Goal: Transaction & Acquisition: Download file/media

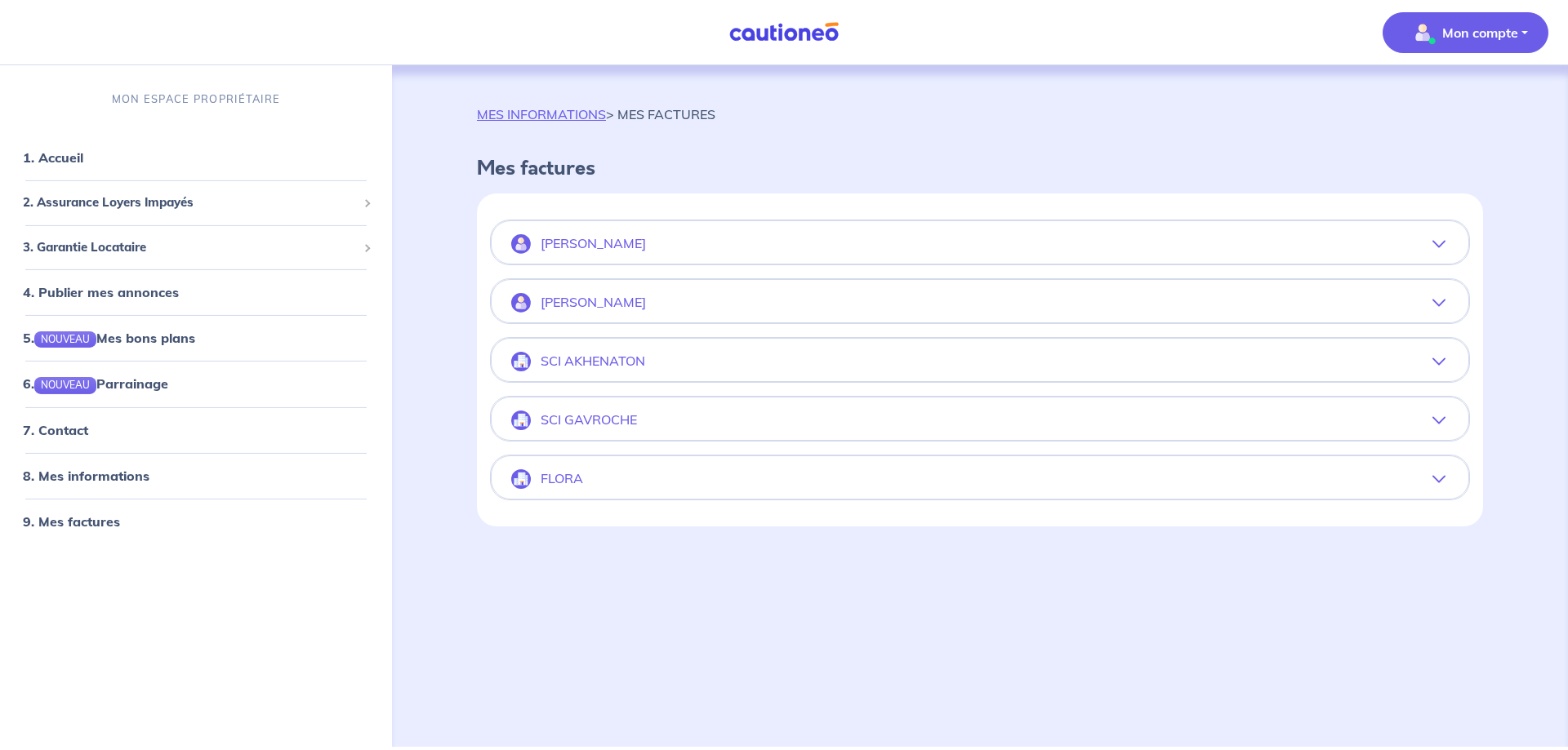
click at [1443, 244] on icon "button" at bounding box center [1439, 244] width 13 height 13
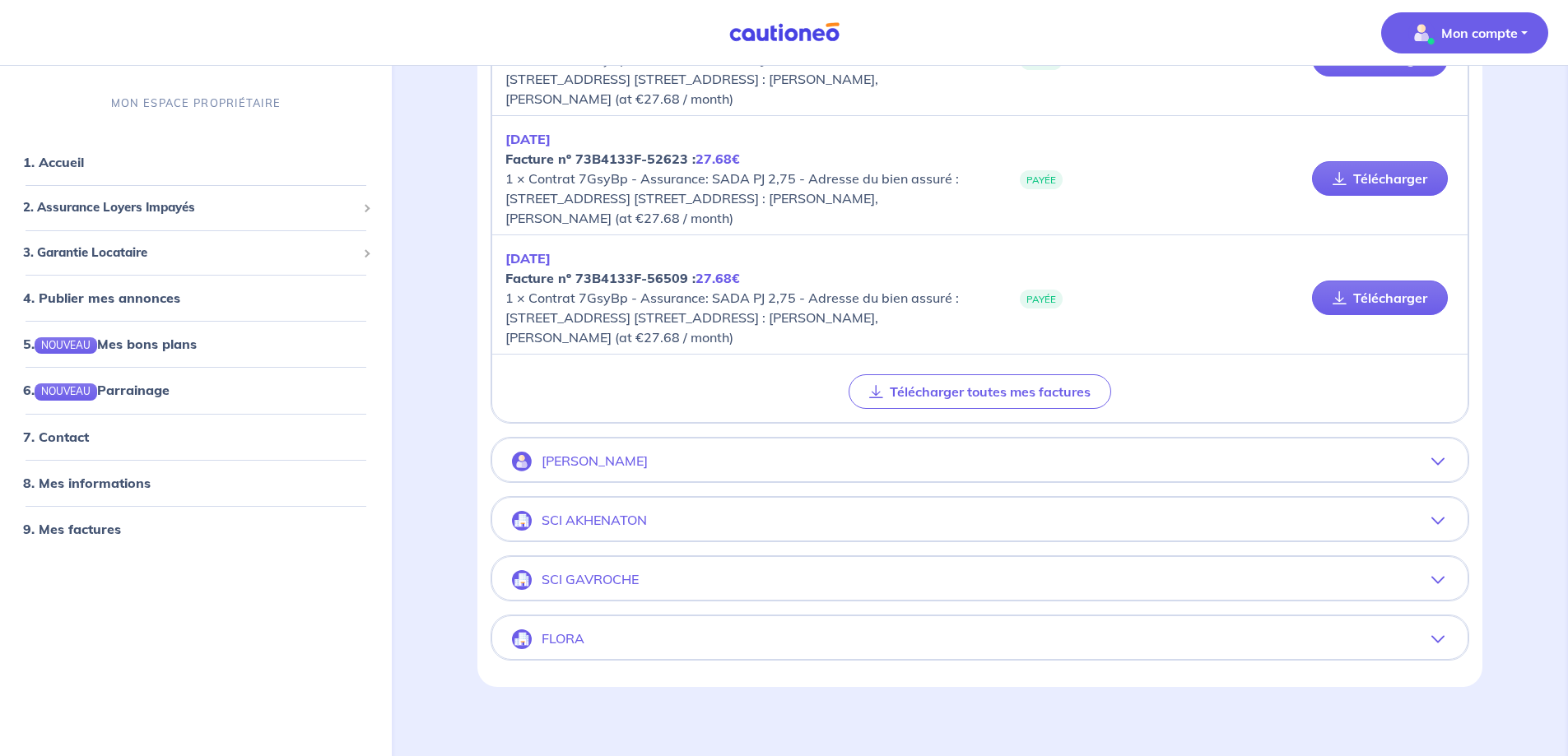
scroll to position [637, 0]
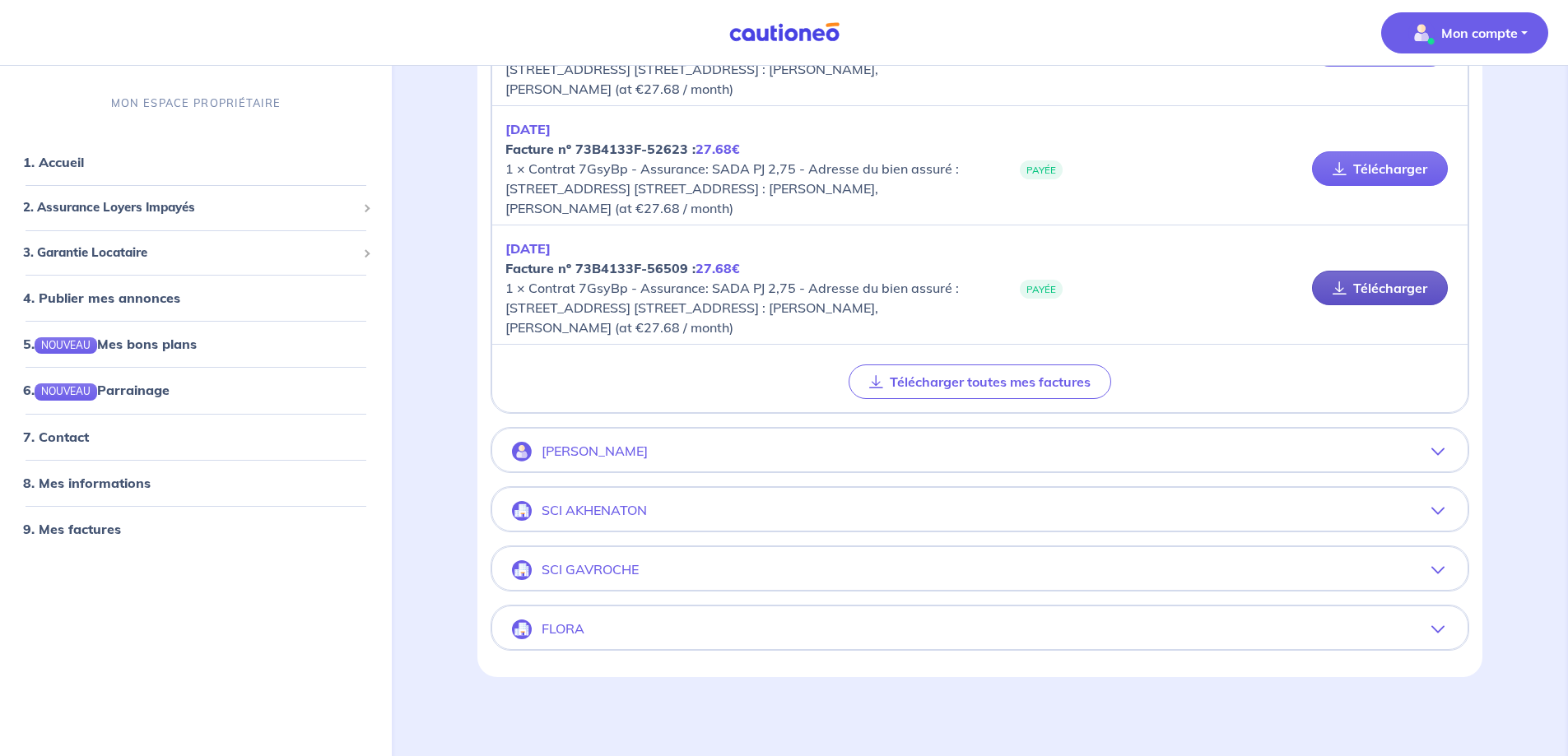
click at [1383, 293] on link "Télécharger" at bounding box center [1380, 288] width 136 height 35
click at [695, 453] on button "[PERSON_NAME]" at bounding box center [979, 451] width 975 height 40
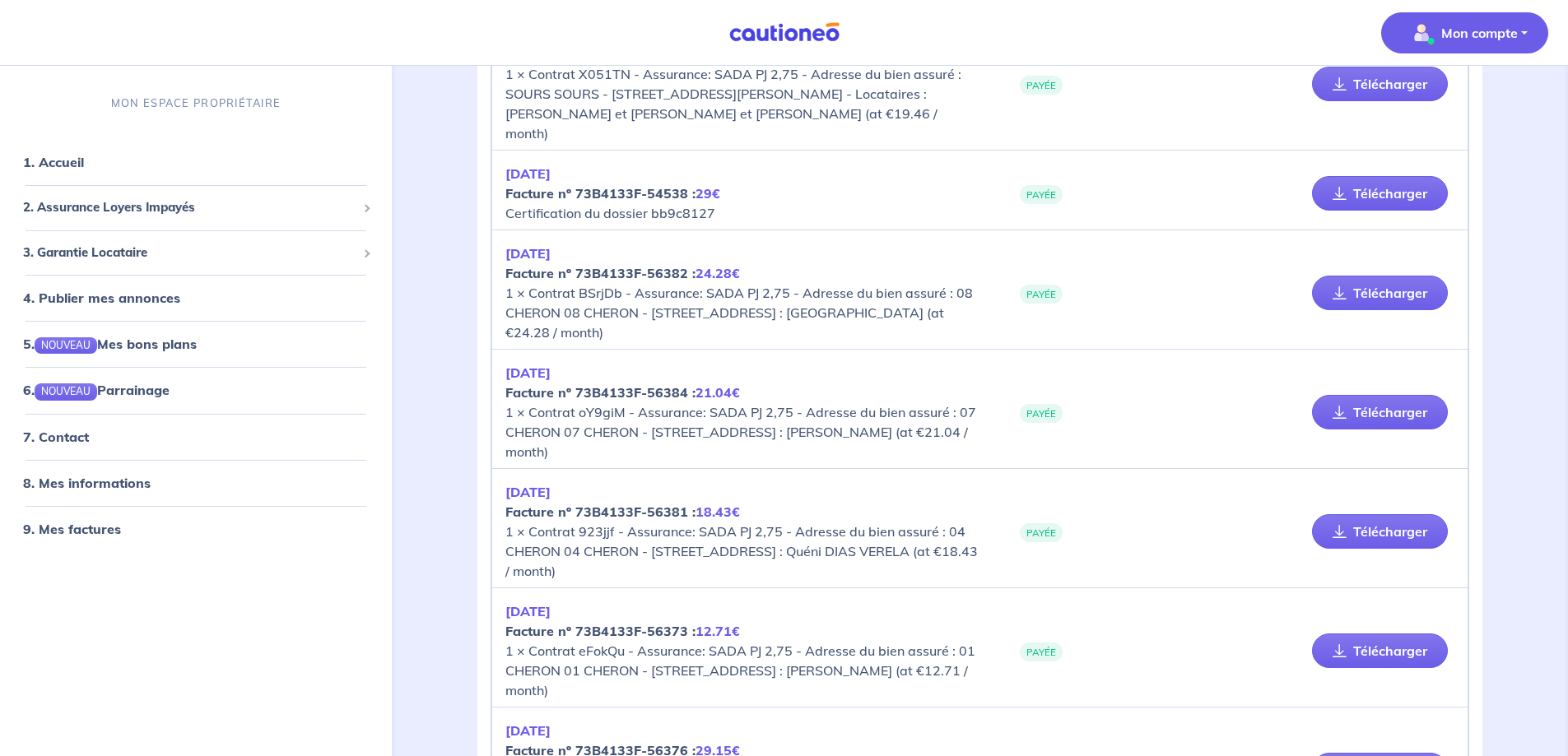
scroll to position [8593, 0]
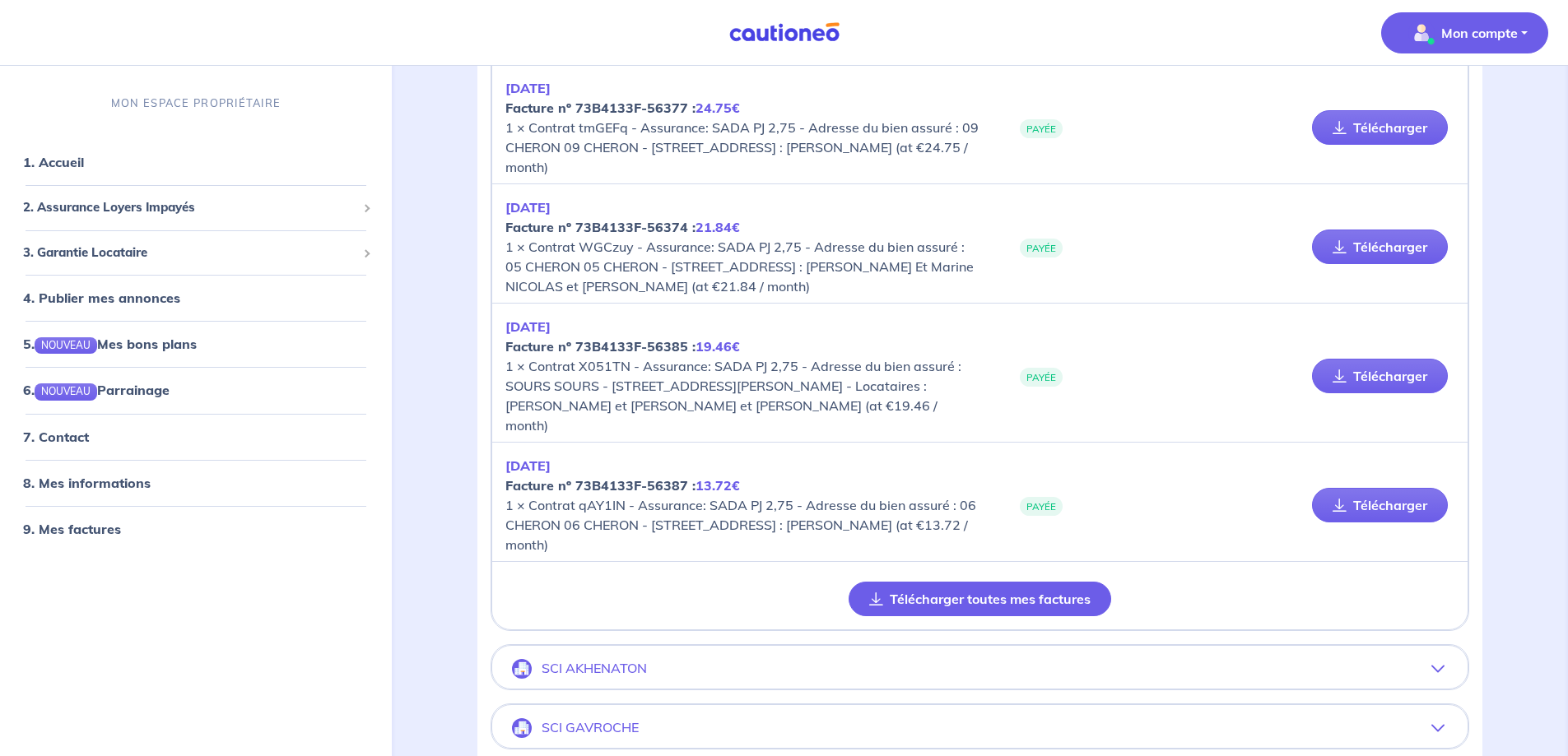
click at [1023, 582] on button "Télécharger toutes mes factures" at bounding box center [979, 599] width 262 height 35
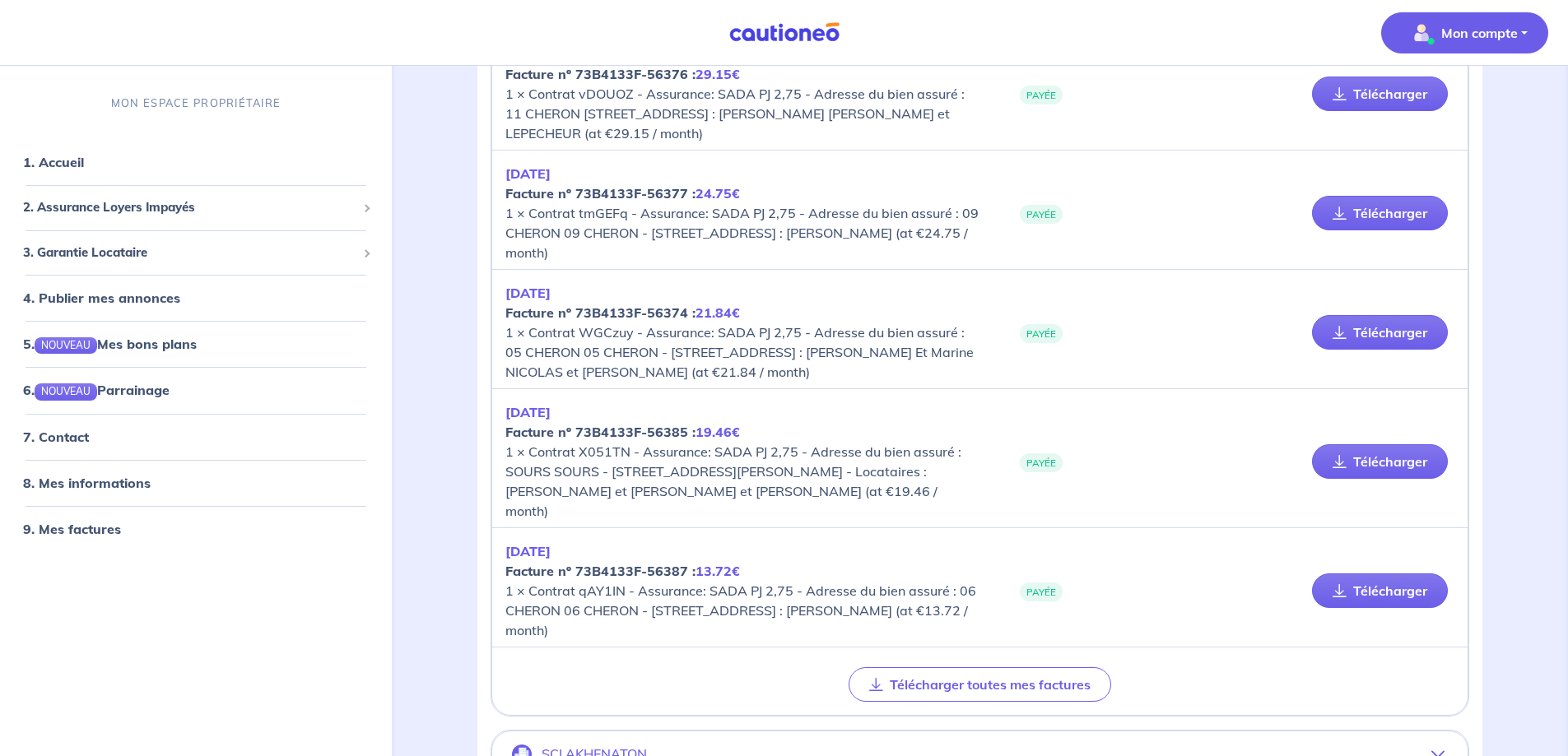
scroll to position [8510, 0]
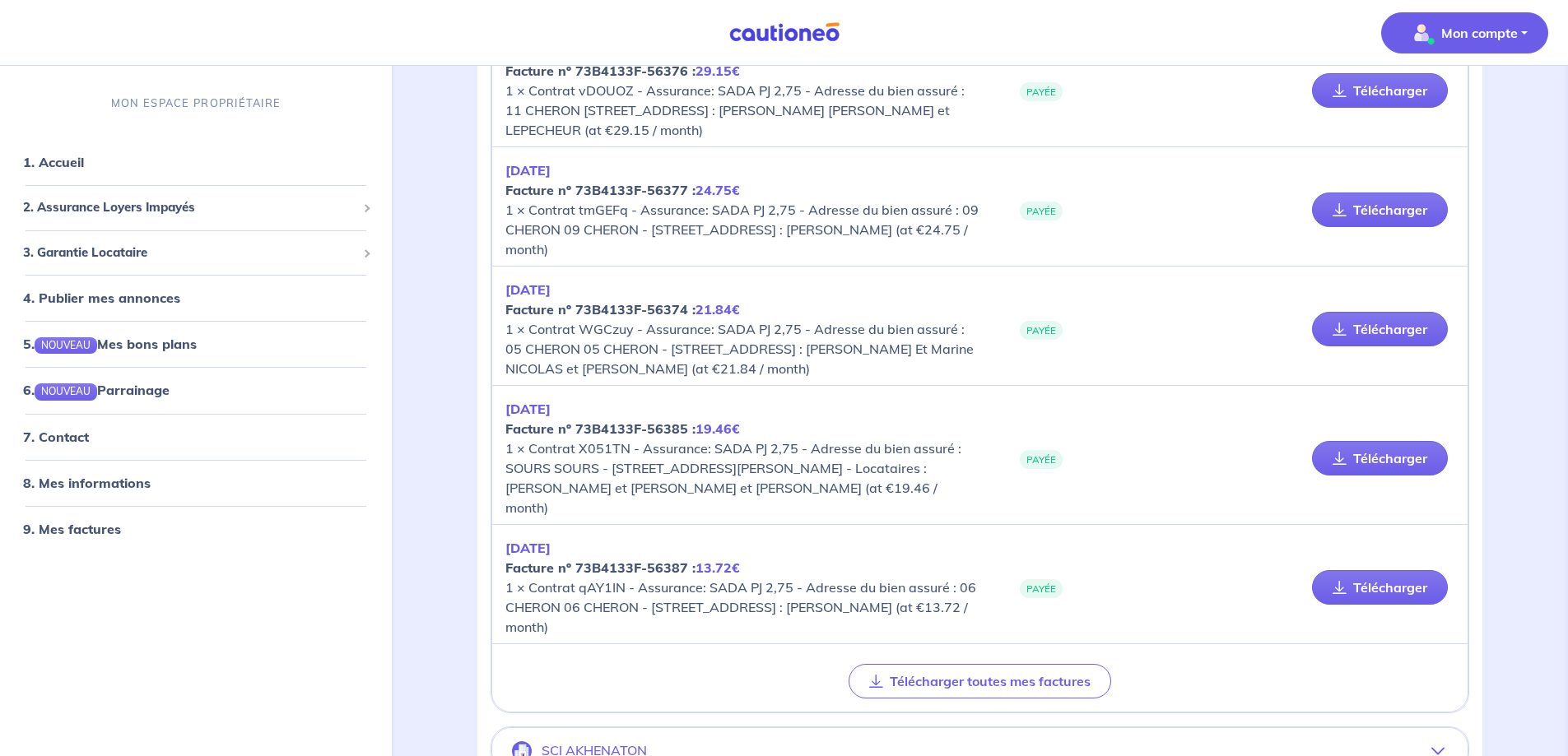
click at [1435, 745] on icon "button" at bounding box center [1438, 752] width 14 height 14
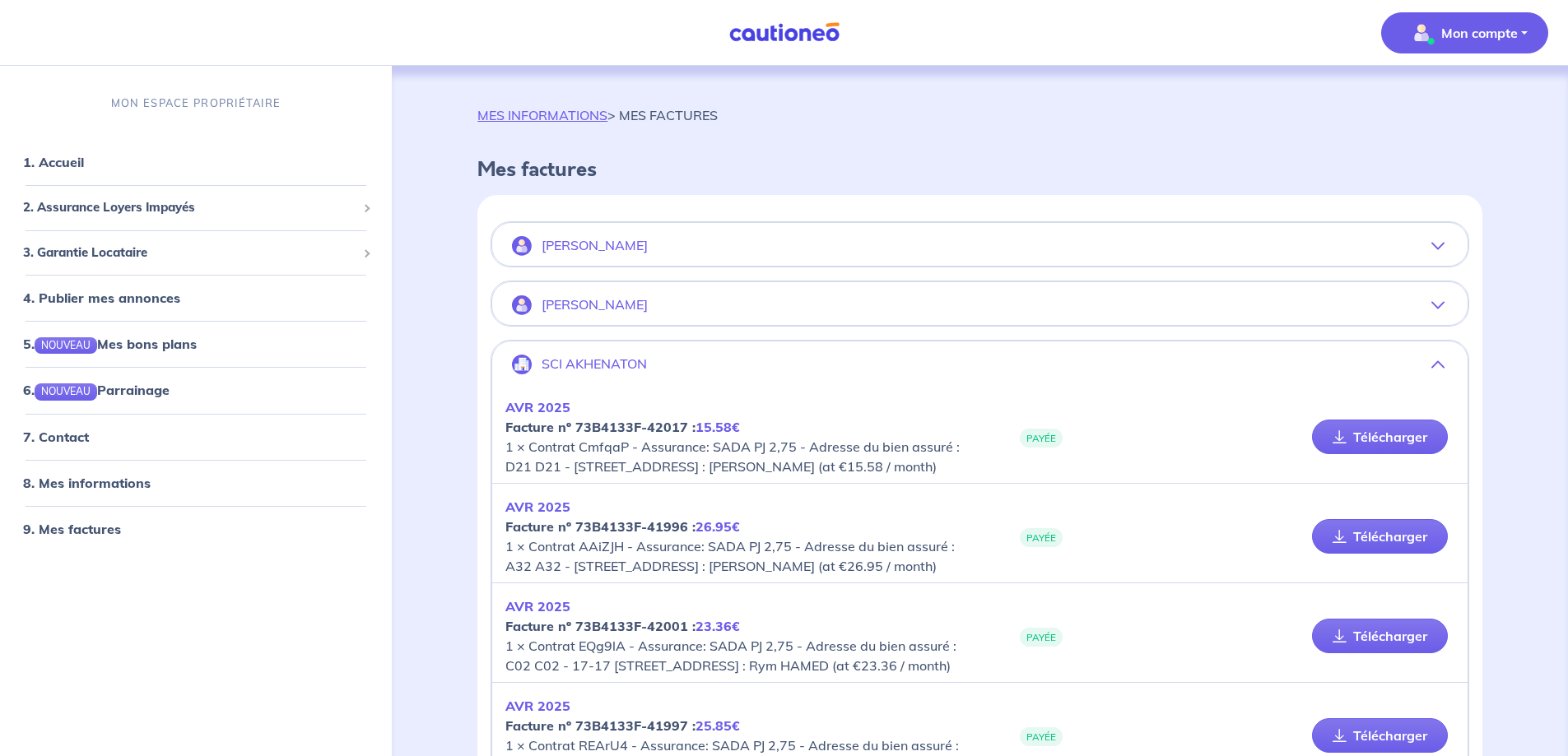
scroll to position [11854, 0]
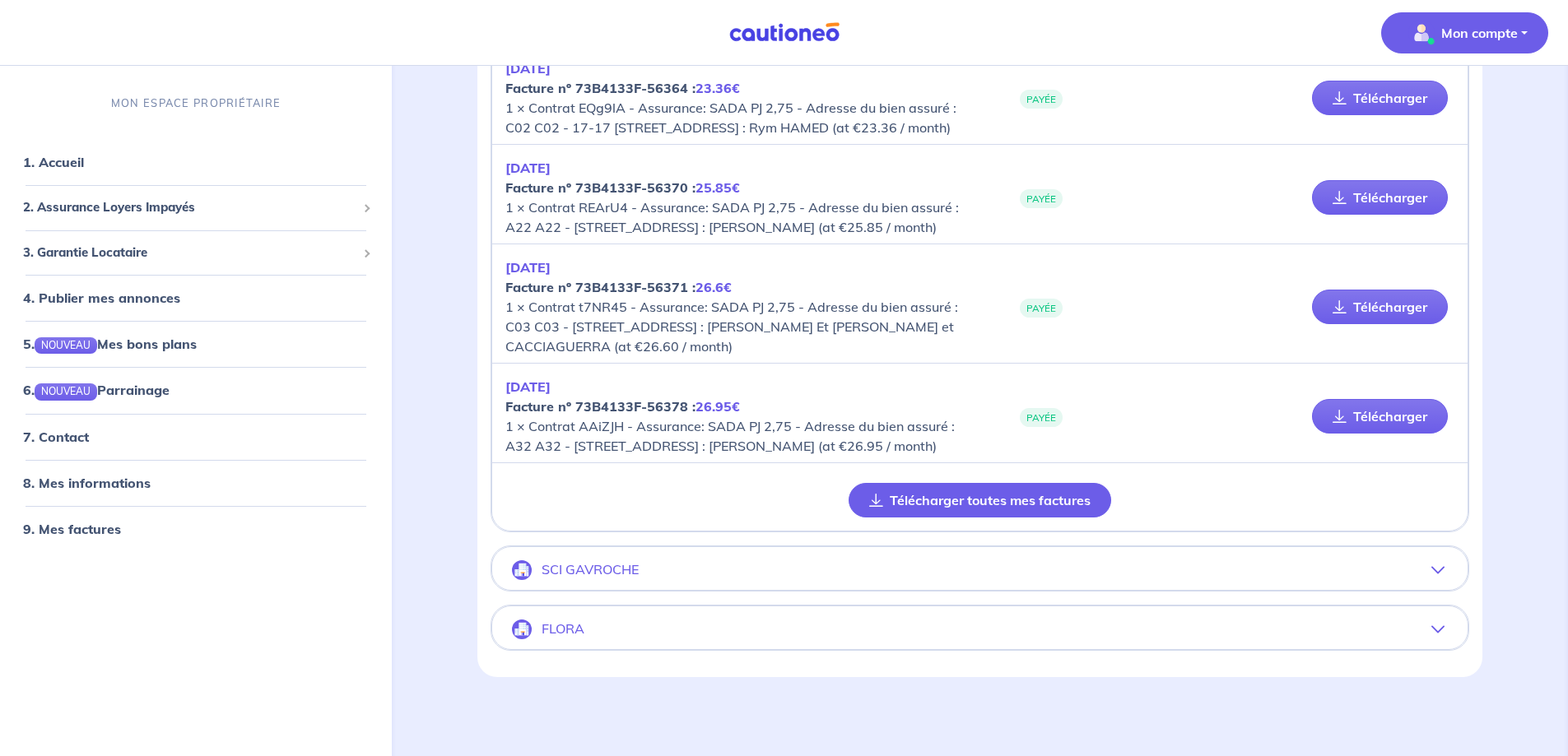
click at [973, 492] on button "Télécharger toutes mes factures" at bounding box center [979, 500] width 262 height 35
click at [1435, 565] on icon "button" at bounding box center [1438, 570] width 14 height 14
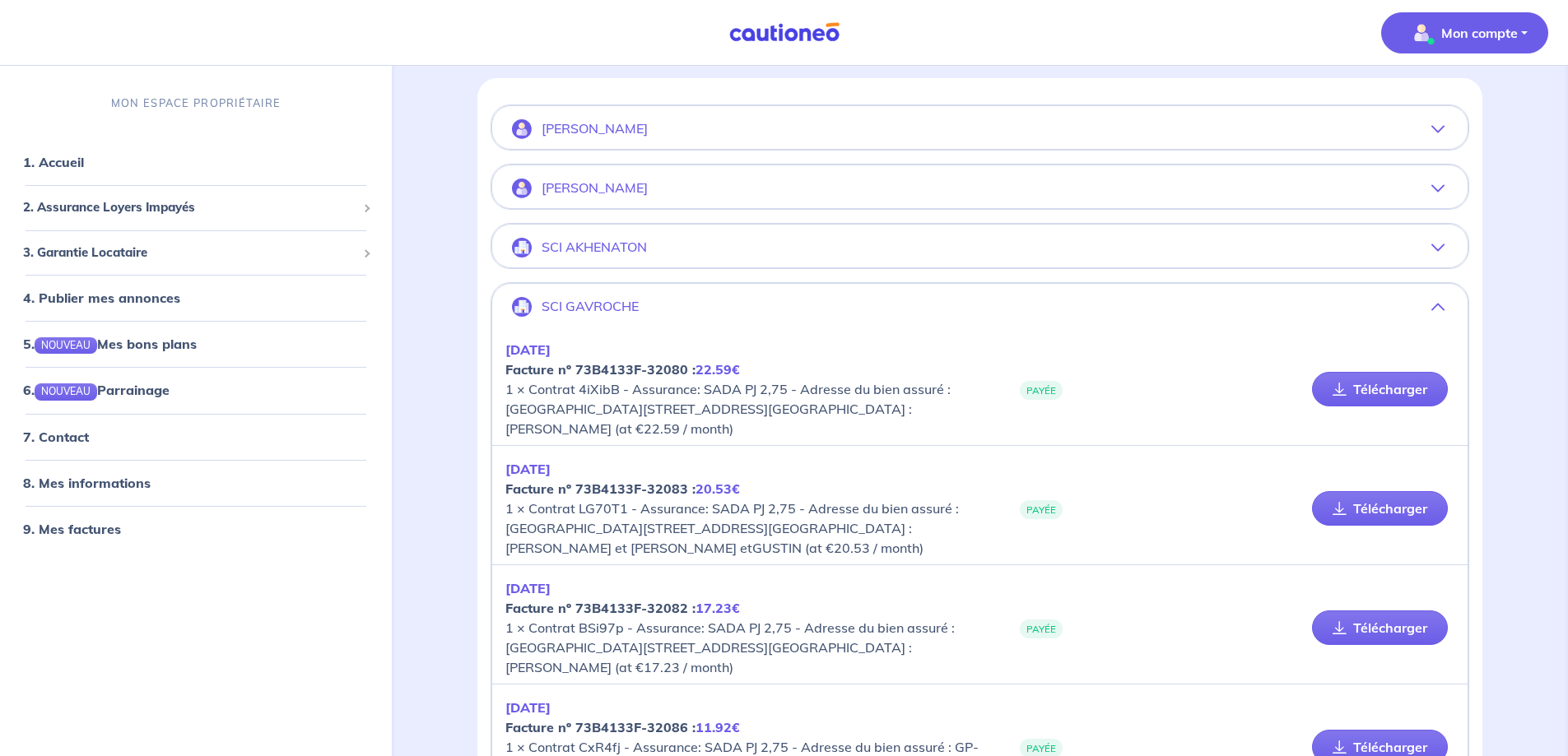
scroll to position [3898, 0]
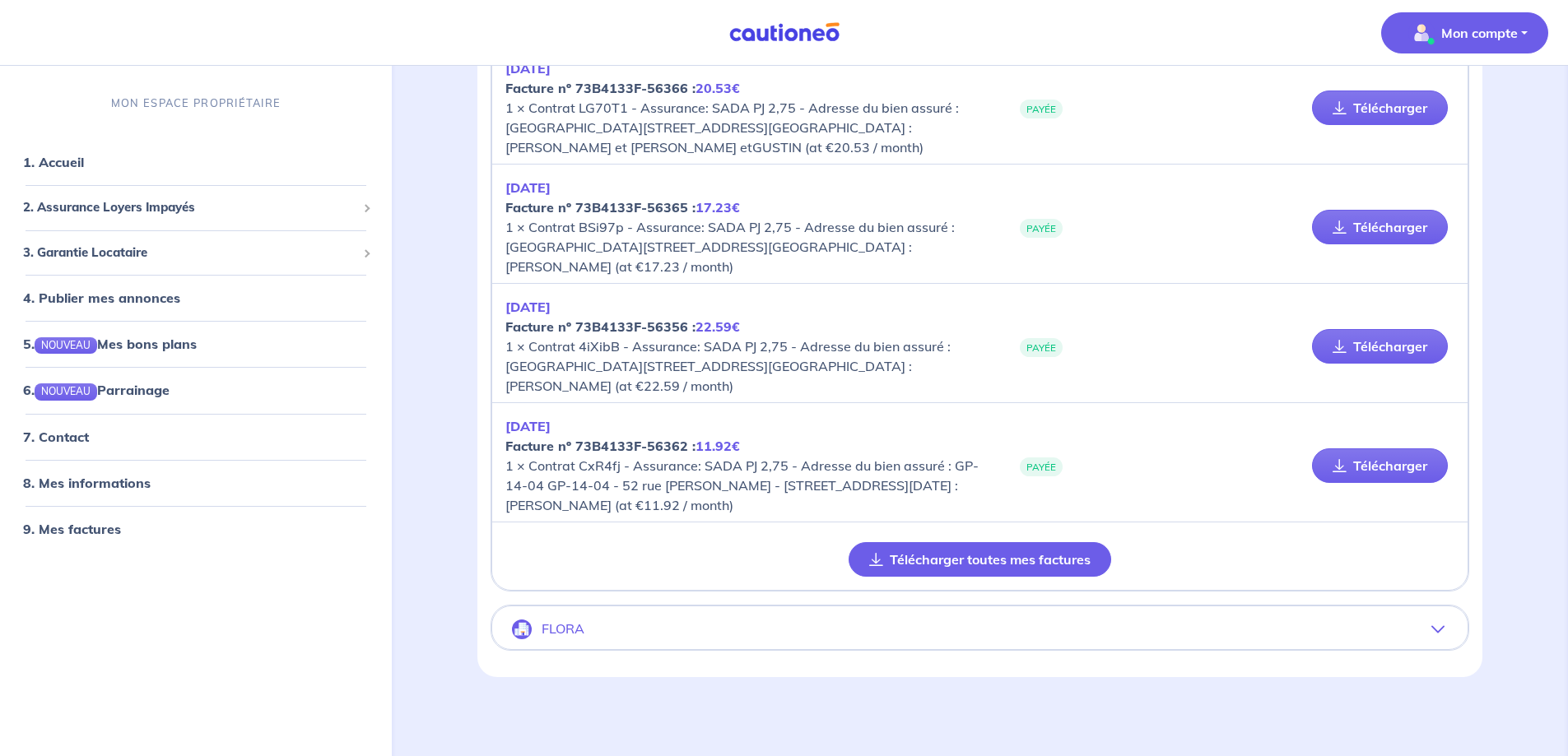
click at [1046, 558] on button "Télécharger toutes mes factures" at bounding box center [979, 559] width 262 height 35
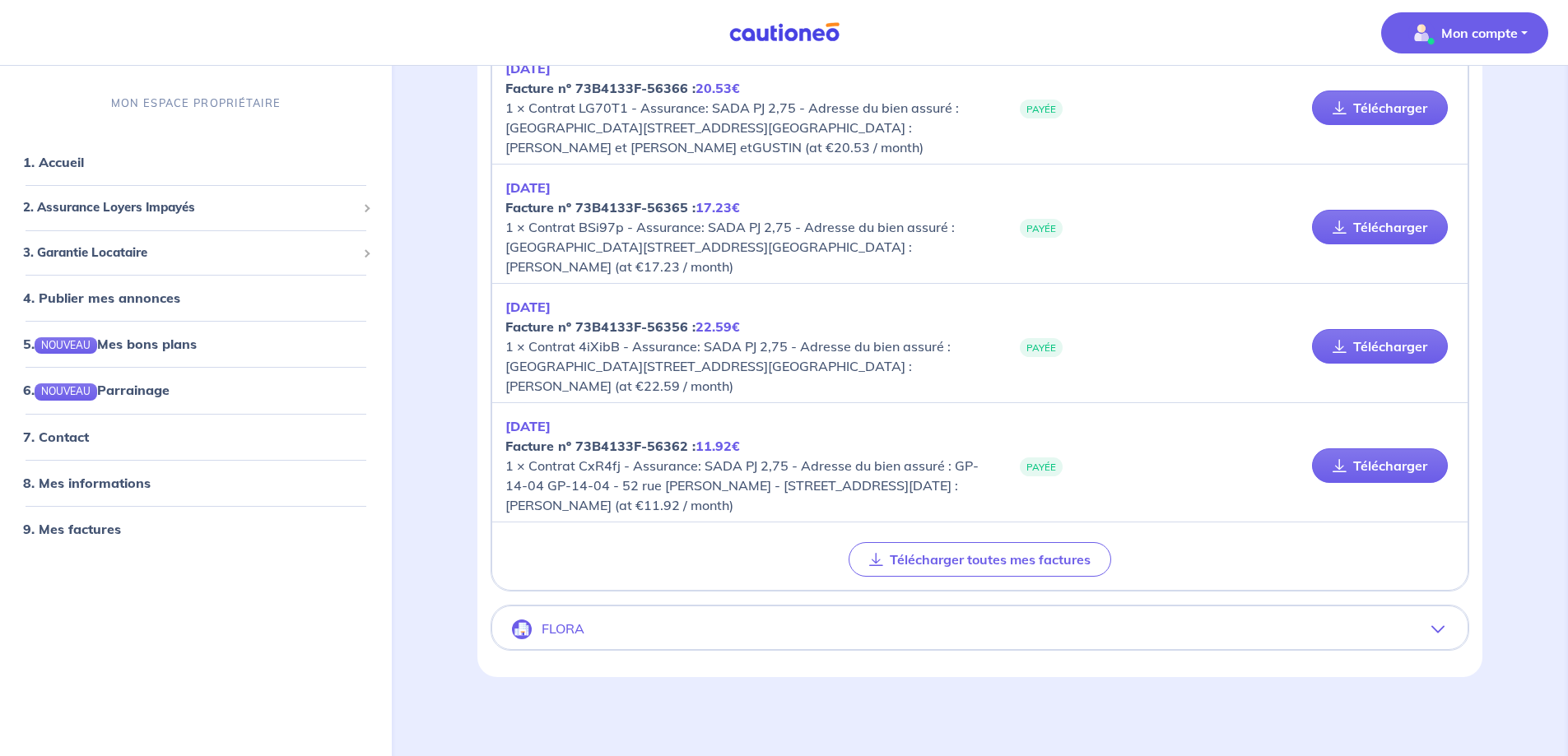
drag, startPoint x: 581, startPoint y: 635, endPoint x: 815, endPoint y: 552, distance: 248.3
click at [581, 635] on p "FLORA" at bounding box center [563, 629] width 42 height 15
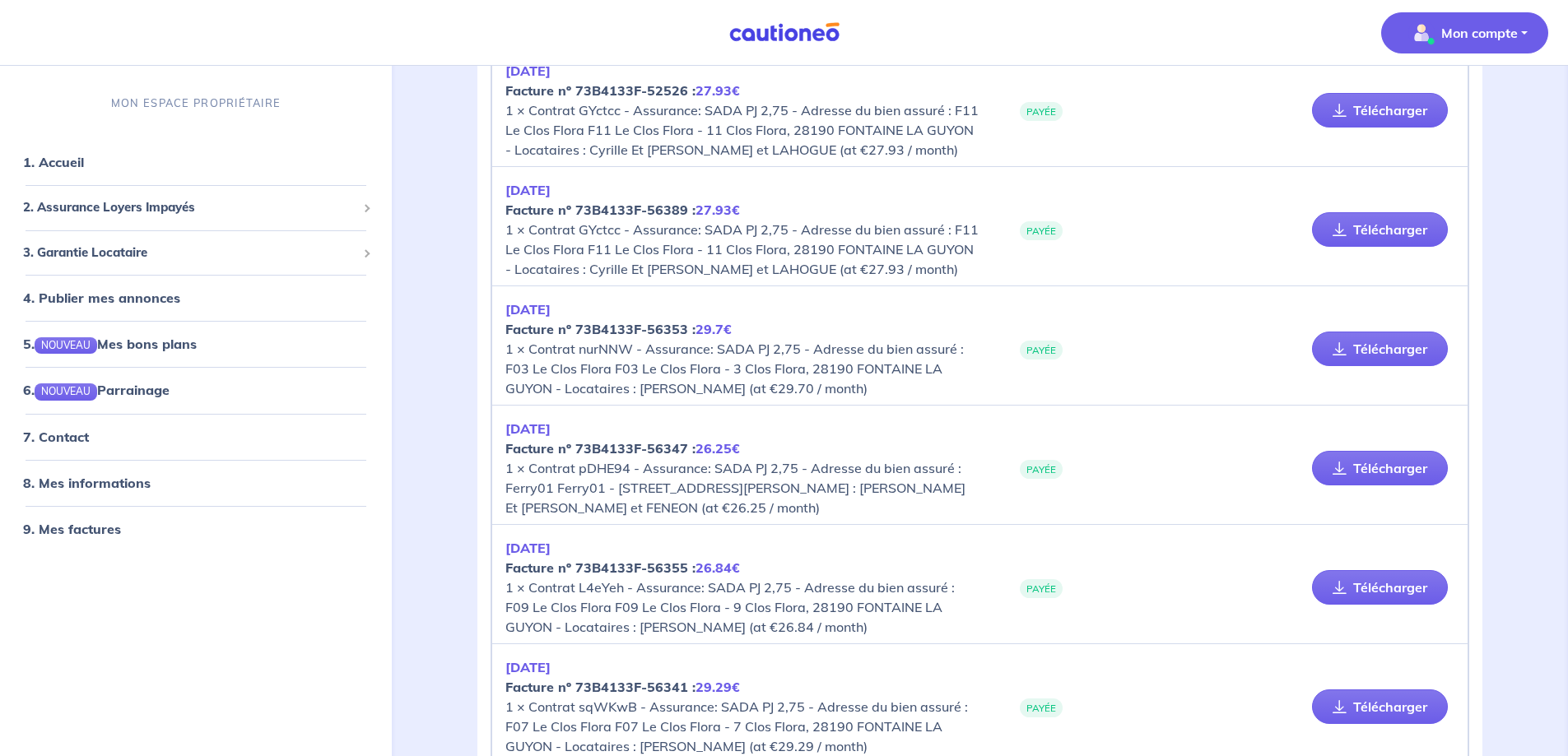
scroll to position [10422, 0]
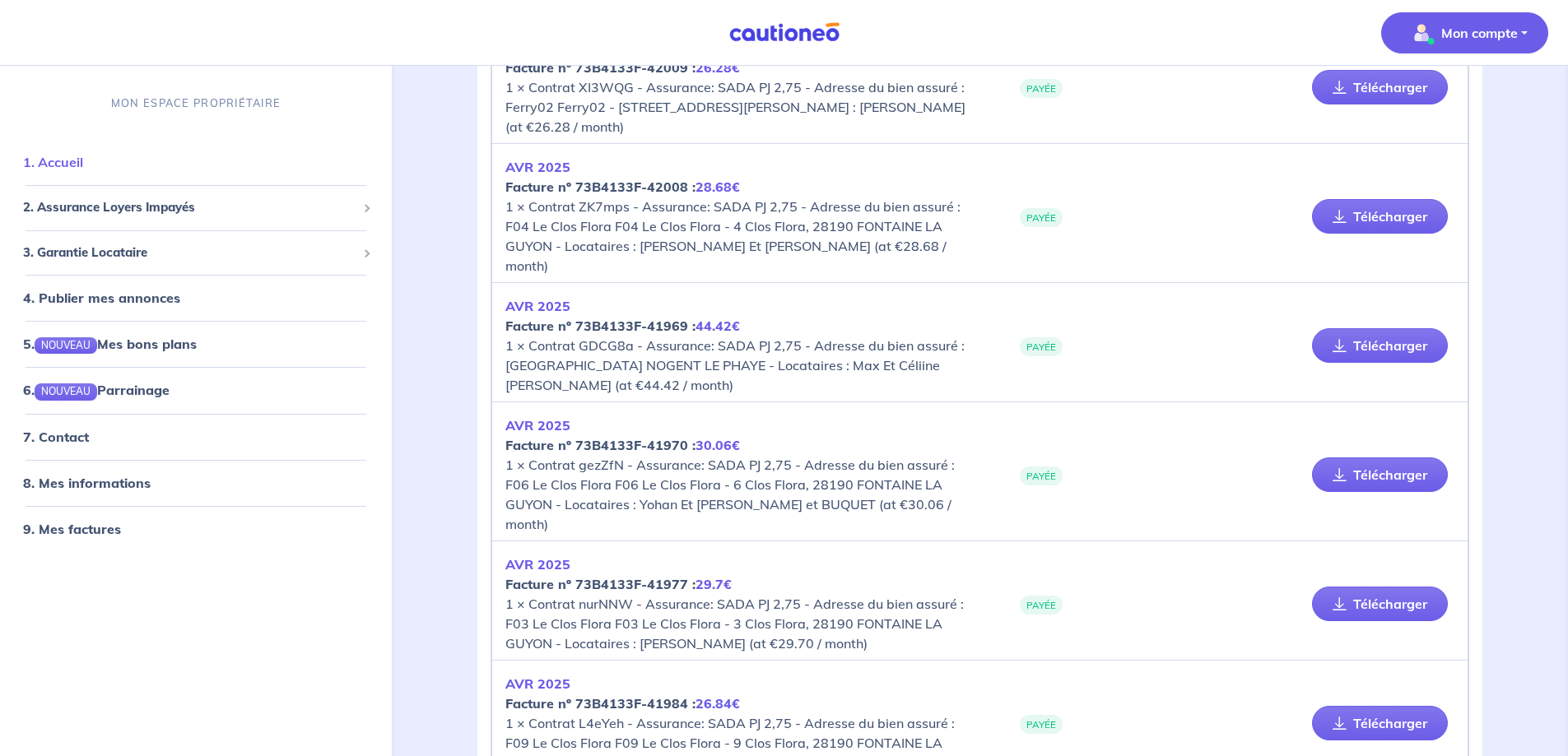
scroll to position [4744, 0]
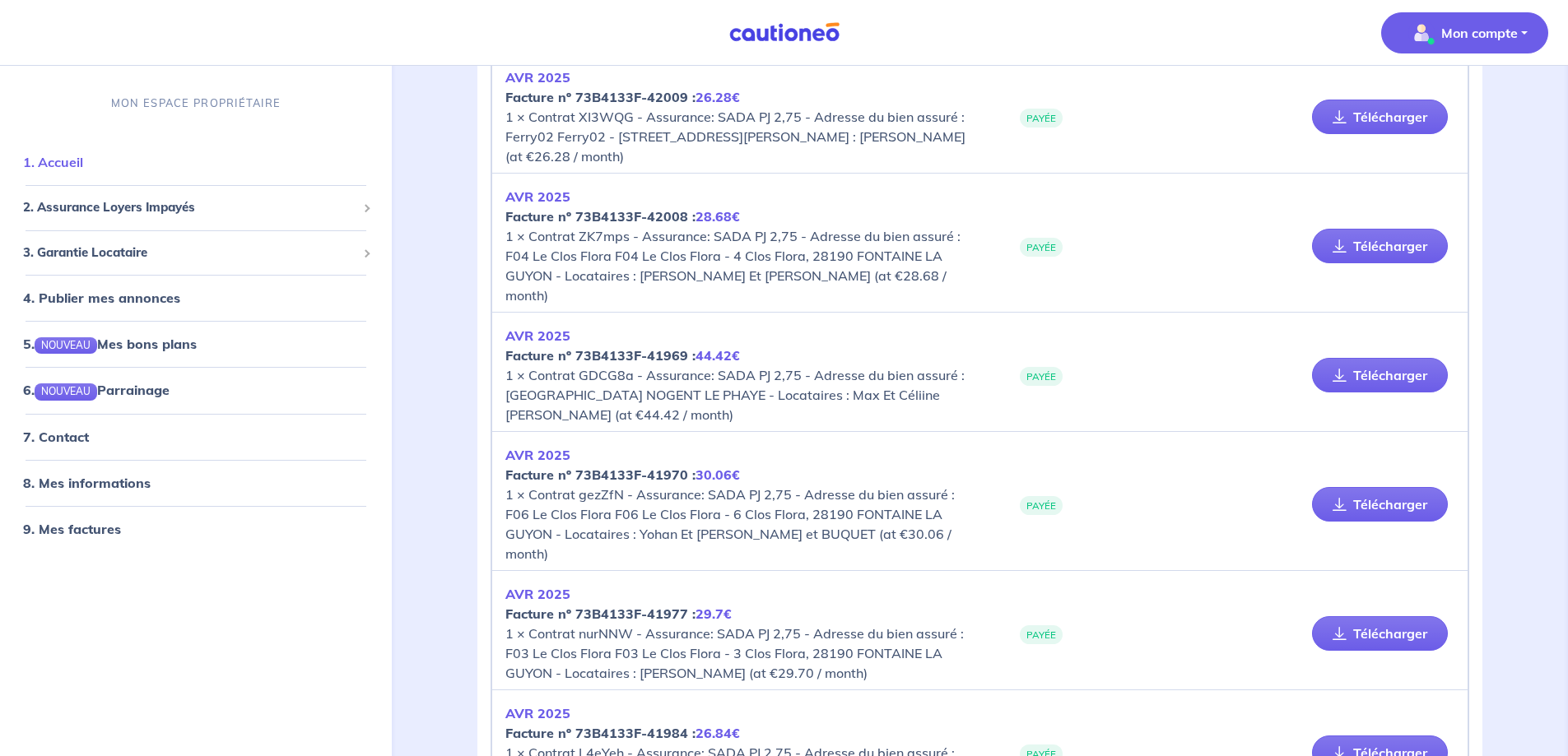
click at [54, 160] on link "1. Accueil" at bounding box center [53, 161] width 60 height 16
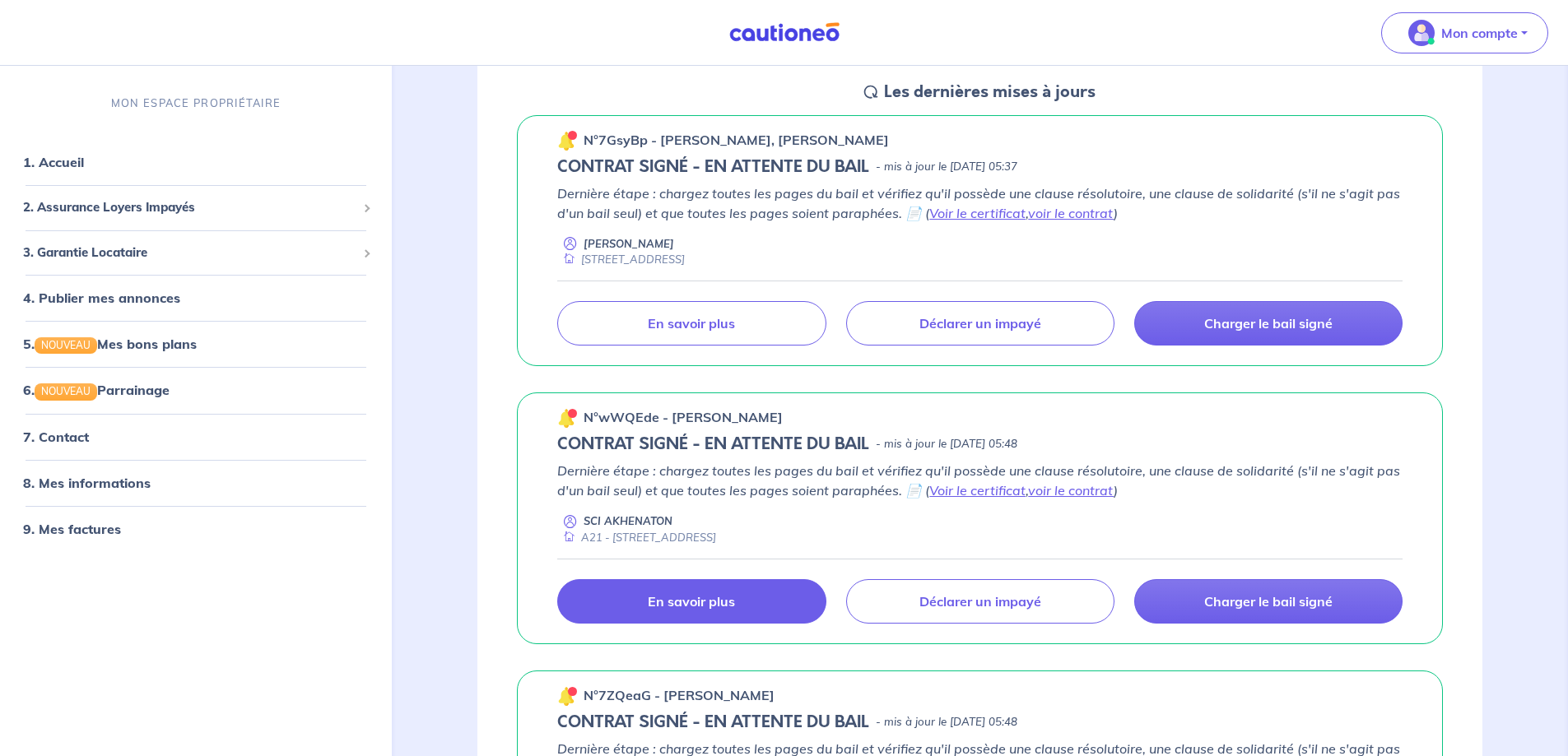
scroll to position [329, 0]
